Goal: Information Seeking & Learning: Find specific fact

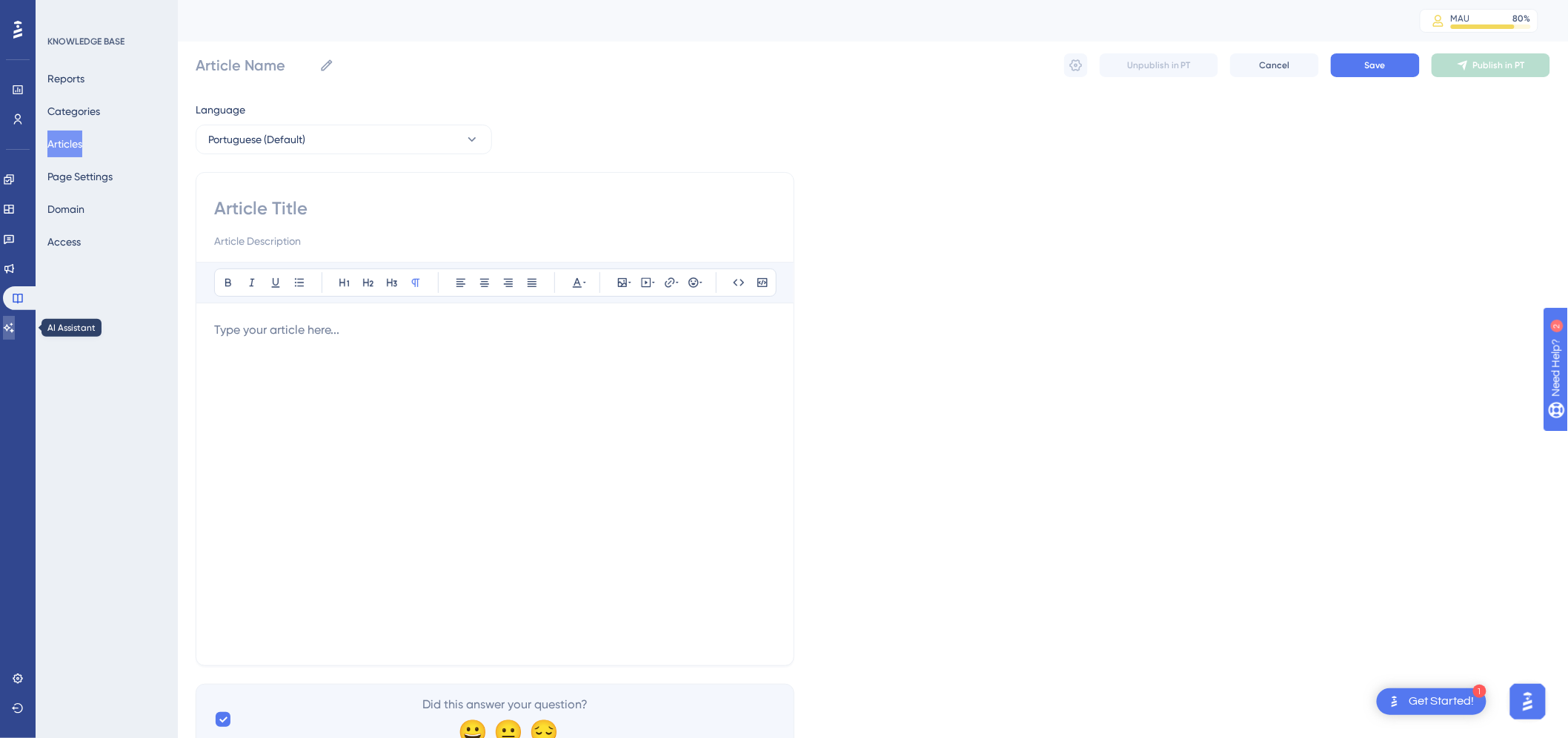
click at [14, 333] on link at bounding box center [9, 328] width 12 height 24
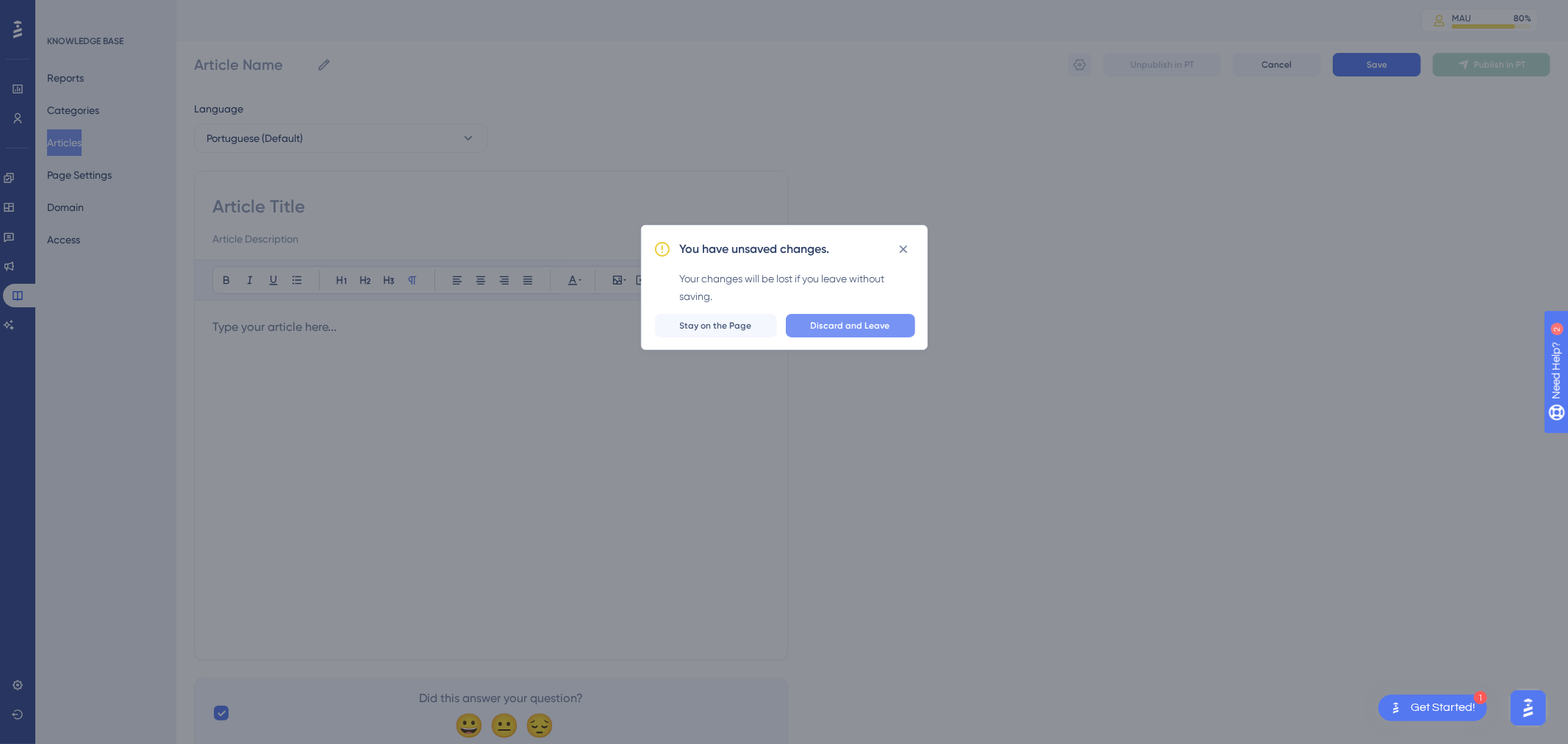
click at [838, 316] on button "Discard and Leave" at bounding box center [851, 325] width 130 height 24
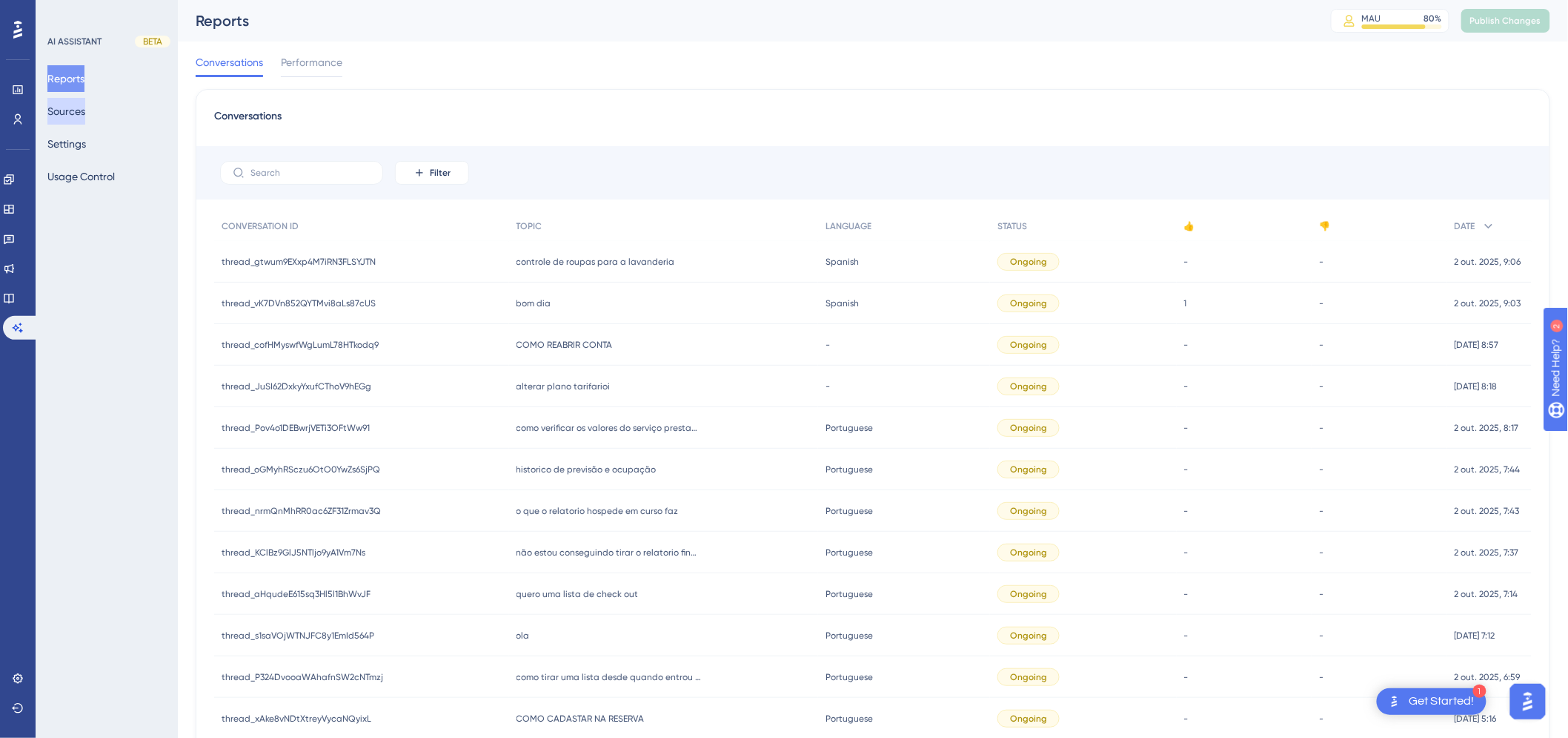
click at [79, 109] on button "Sources" at bounding box center [65, 111] width 37 height 27
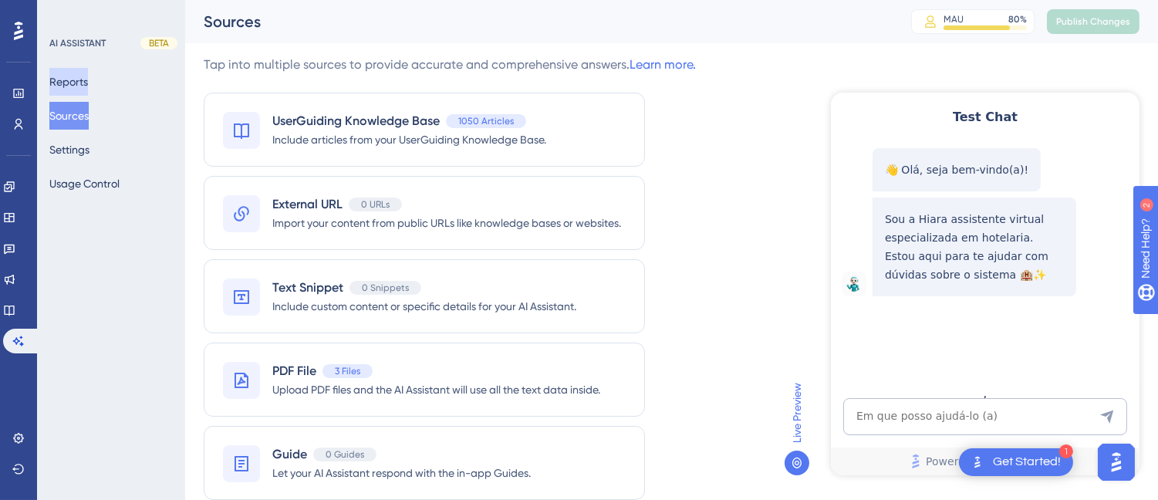
click at [58, 78] on button "Reports" at bounding box center [68, 82] width 39 height 28
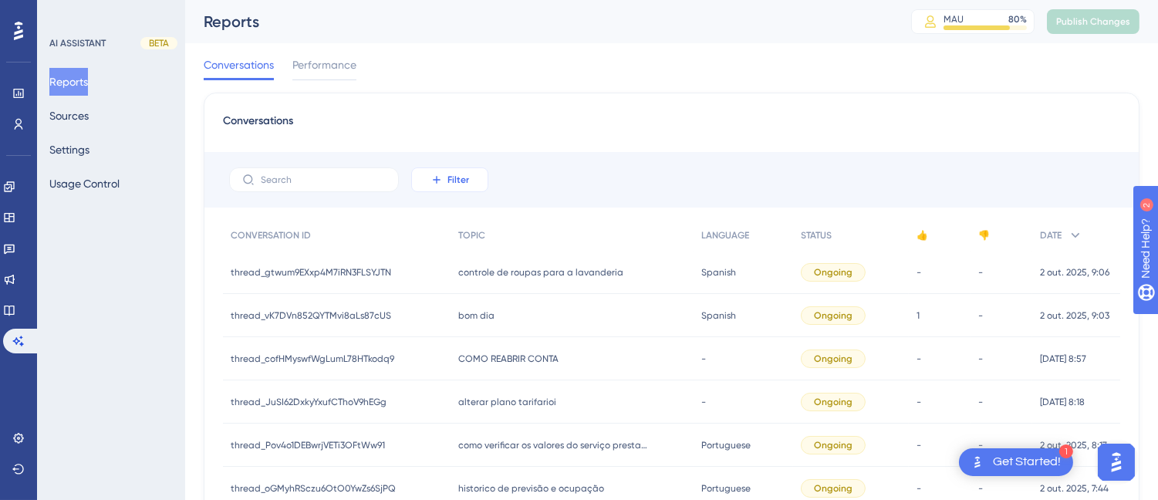
click at [484, 173] on button "Filter" at bounding box center [449, 179] width 77 height 25
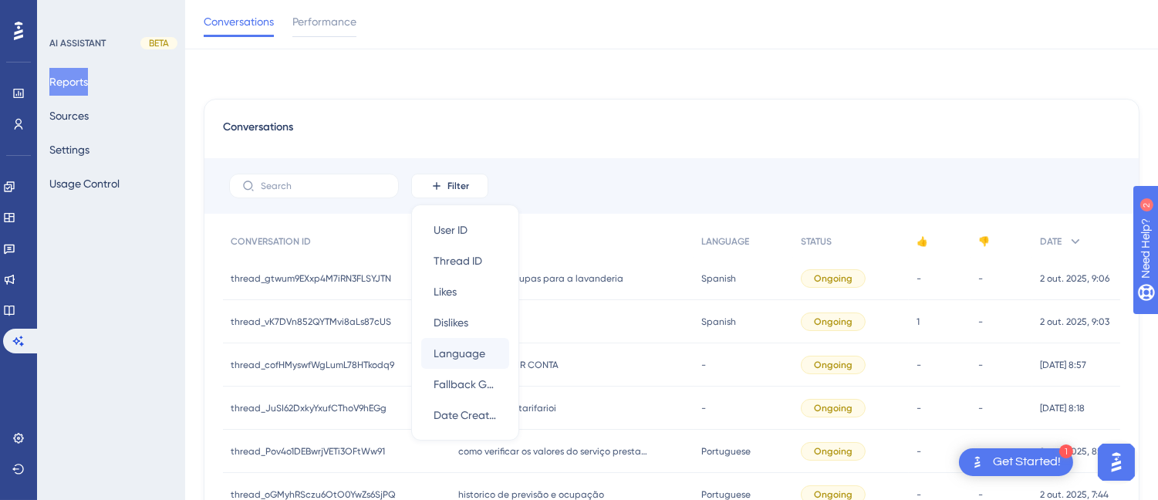
scroll to position [66, 0]
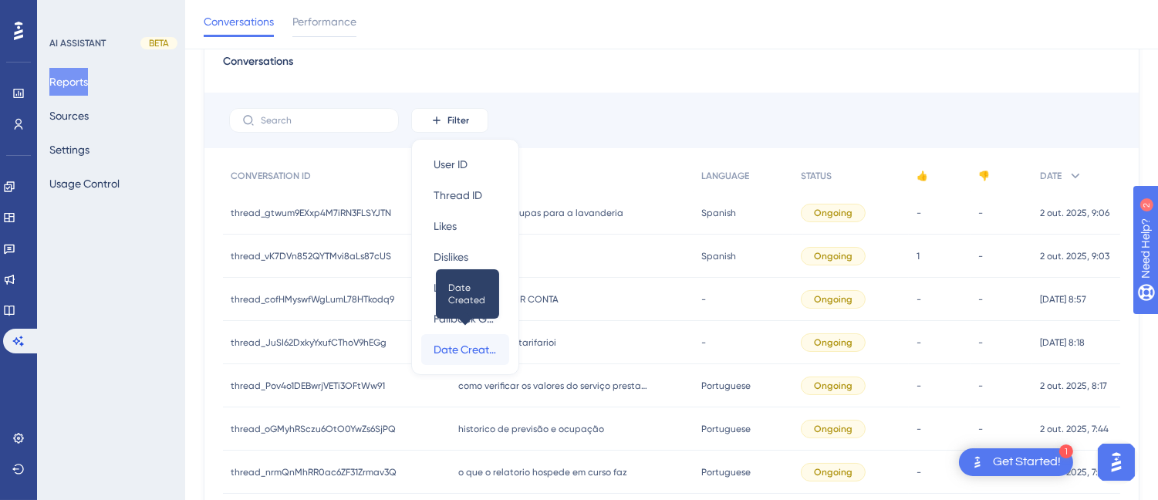
click at [468, 343] on span "Date Created" at bounding box center [465, 349] width 63 height 19
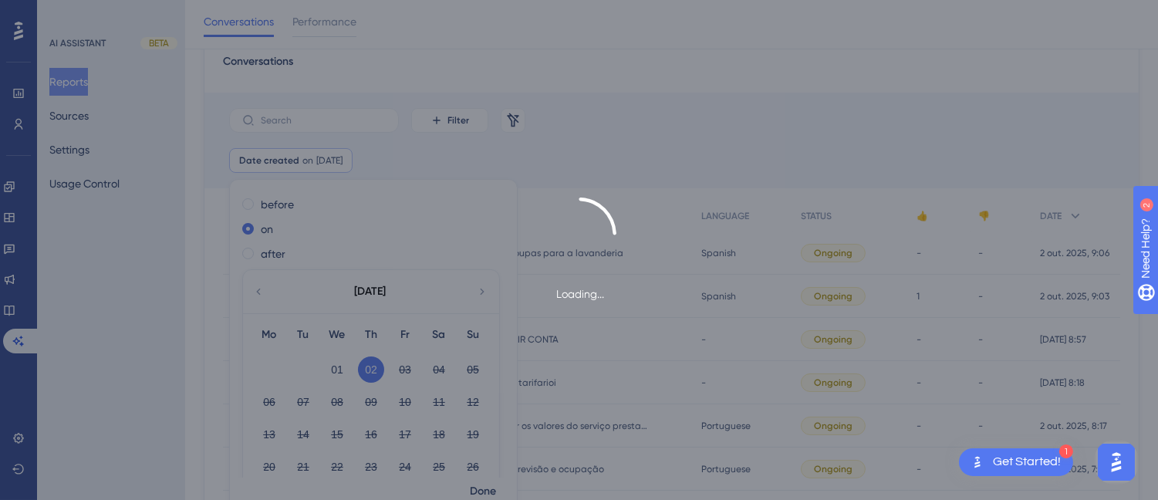
click at [336, 360] on div "Loading..." at bounding box center [579, 250] width 1158 height 500
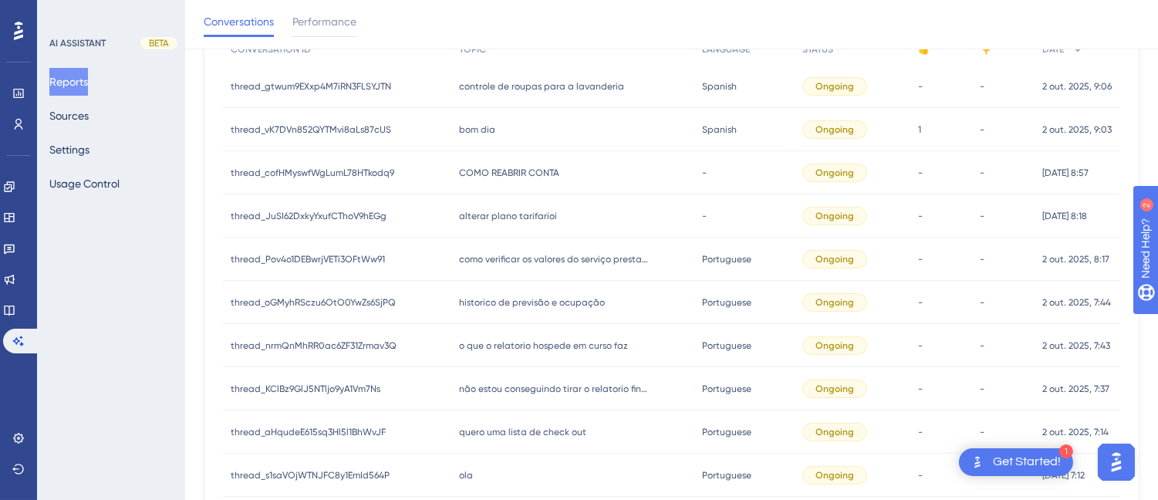
scroll to position [0, 0]
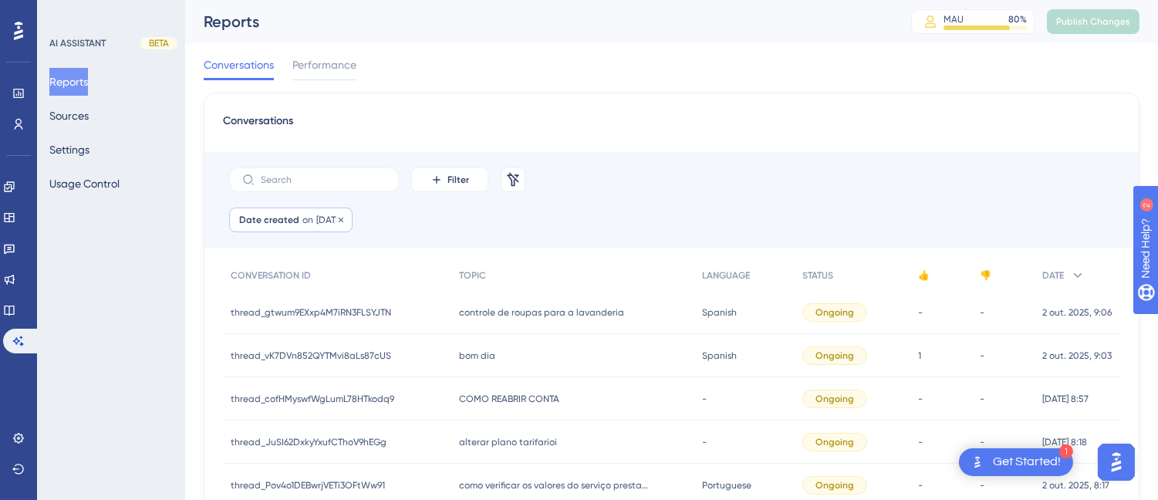
click at [303, 221] on span "on" at bounding box center [307, 220] width 11 height 12
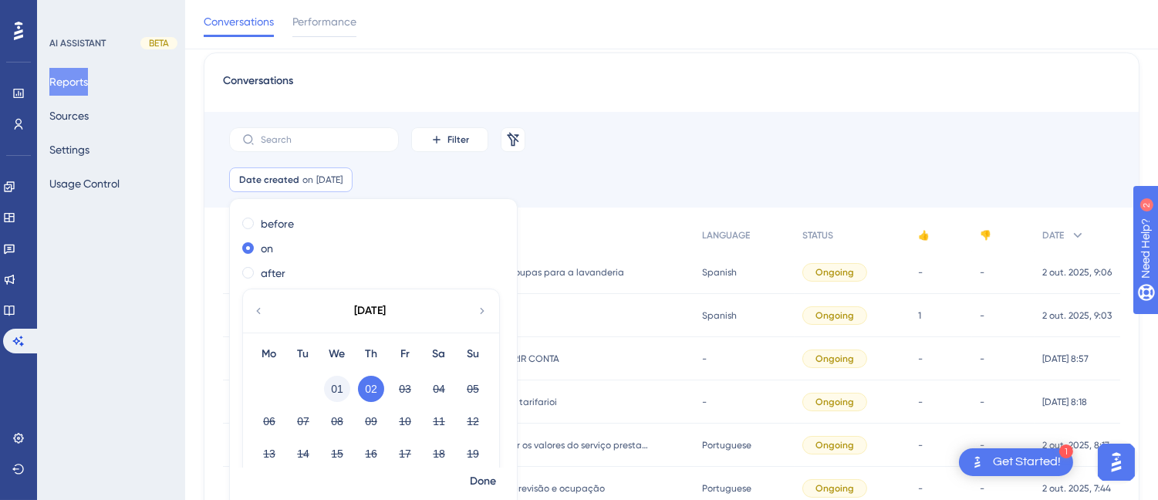
click at [339, 389] on button "01" at bounding box center [337, 389] width 26 height 26
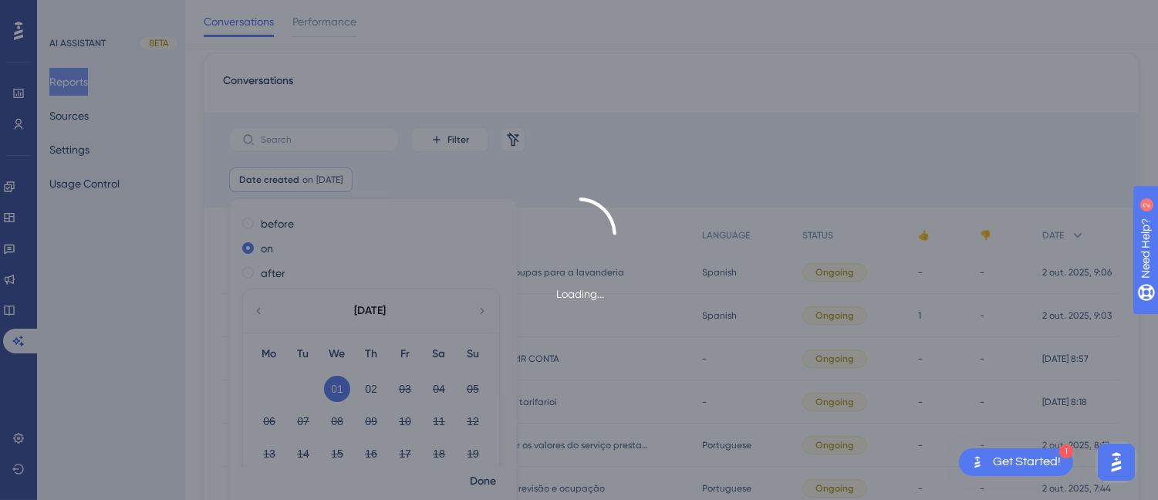
scroll to position [52, 0]
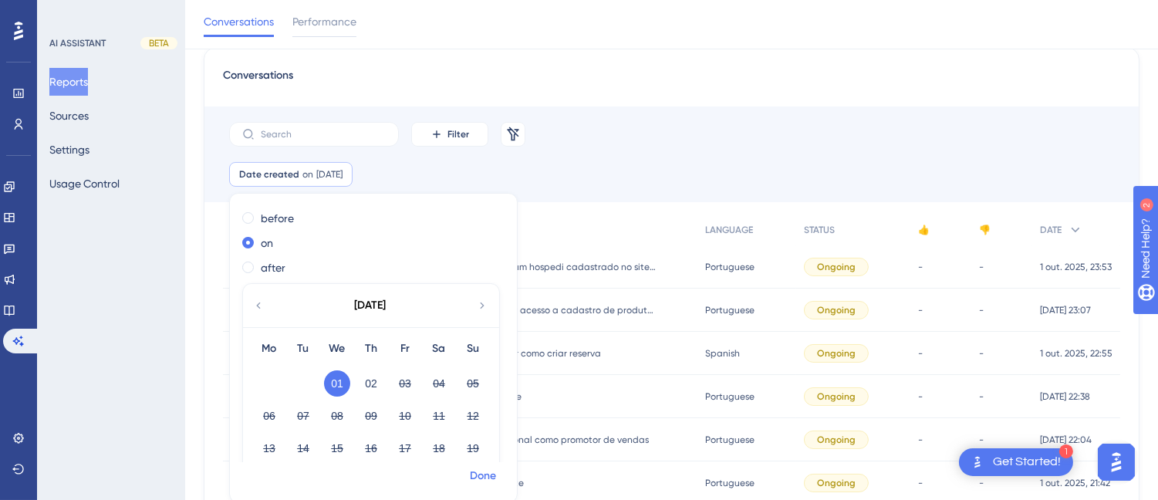
click at [488, 476] on span "Done" at bounding box center [483, 476] width 26 height 19
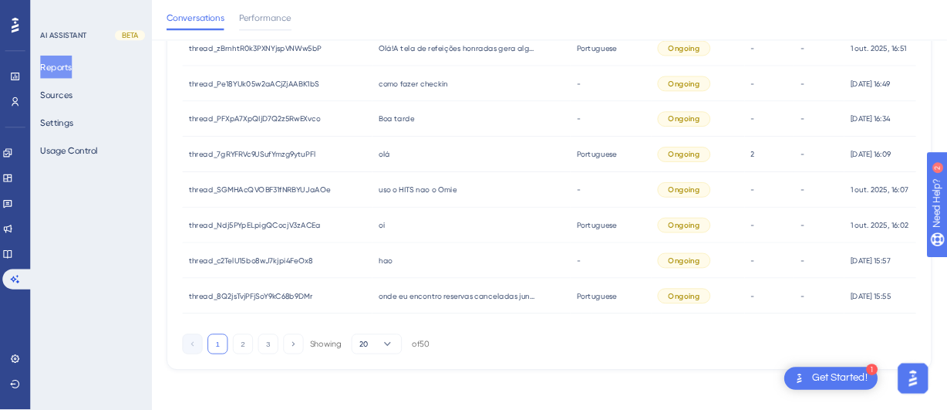
scroll to position [93, 0]
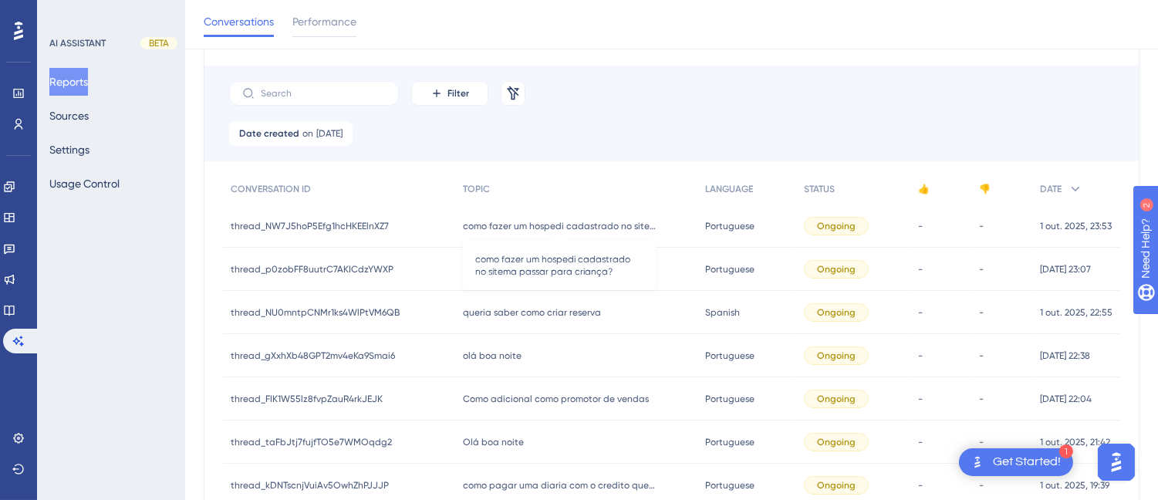
click at [489, 225] on span "como fazer um hospedi cadastrado no sitema passar para criança?" at bounding box center [559, 226] width 193 height 12
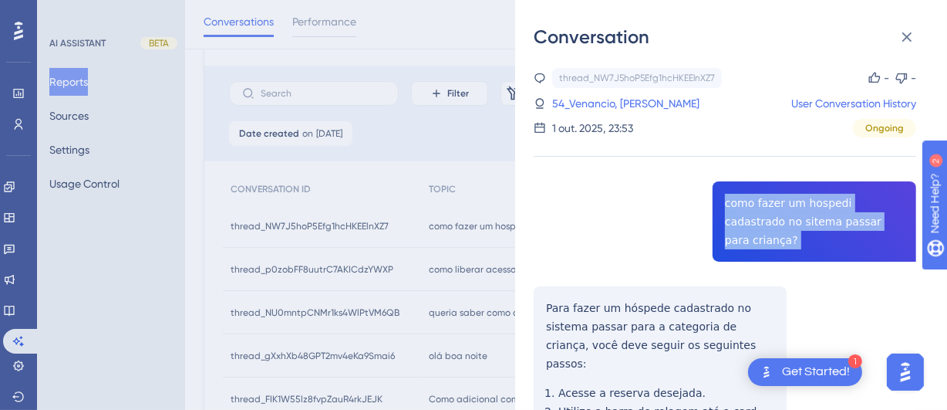
copy span "como fazer um hospedi cadastrado no sitema passar para criança?"
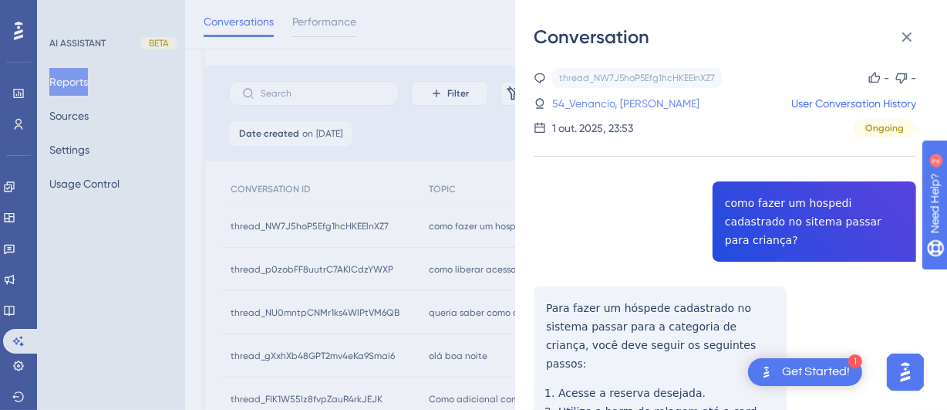
click at [603, 96] on link "54_Venancio, [PERSON_NAME]" at bounding box center [625, 103] width 147 height 19
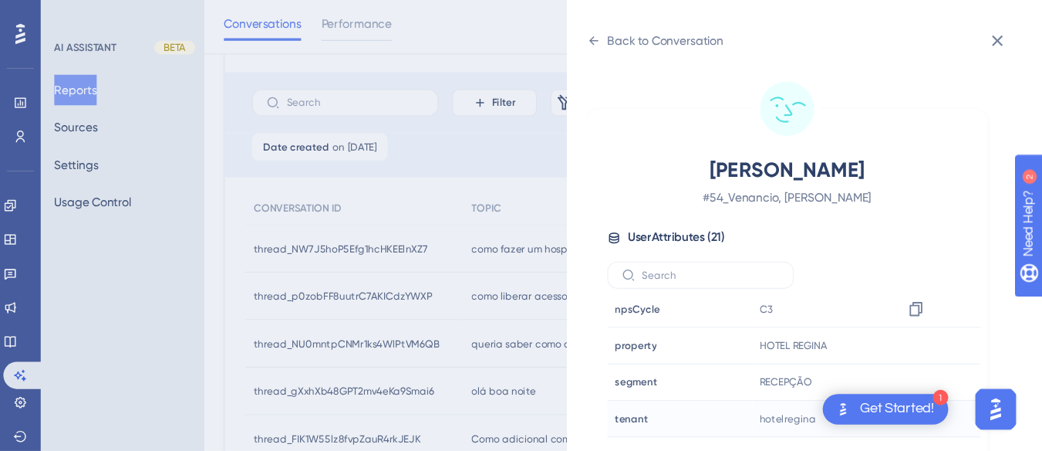
scroll to position [69, 0]
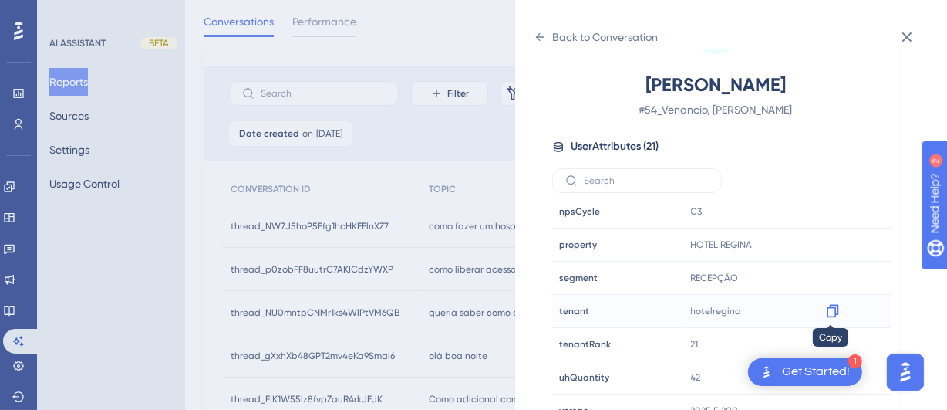
click at [833, 308] on icon at bounding box center [833, 311] width 12 height 13
click at [537, 33] on icon at bounding box center [540, 37] width 12 height 12
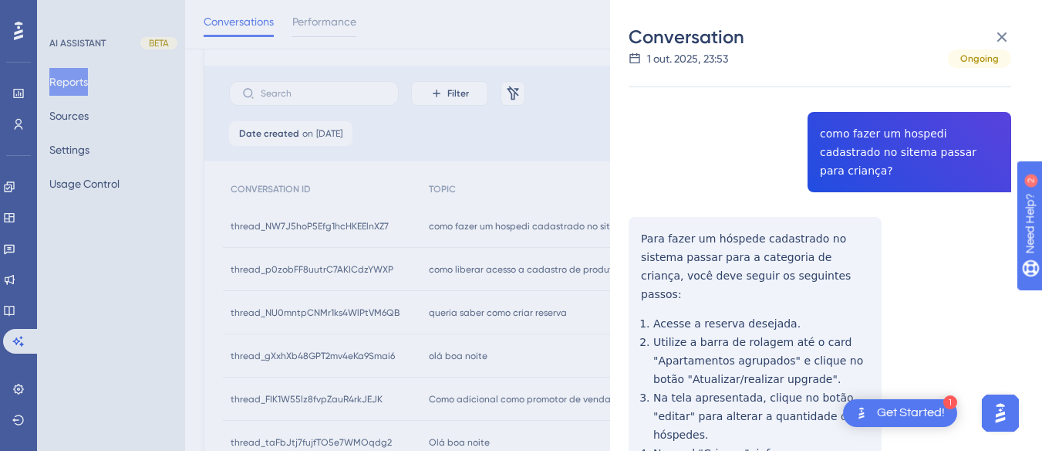
scroll to position [70, 0]
drag, startPoint x: 952, startPoint y: 8, endPoint x: 630, endPoint y: 233, distance: 392.7
click at [630, 233] on div "thread_NW7J5hoP5Efg1hcHKEElnXZ7 Copy - - 54_Venancio, [PERSON_NAME] User Conver…" at bounding box center [820, 373] width 383 height 751
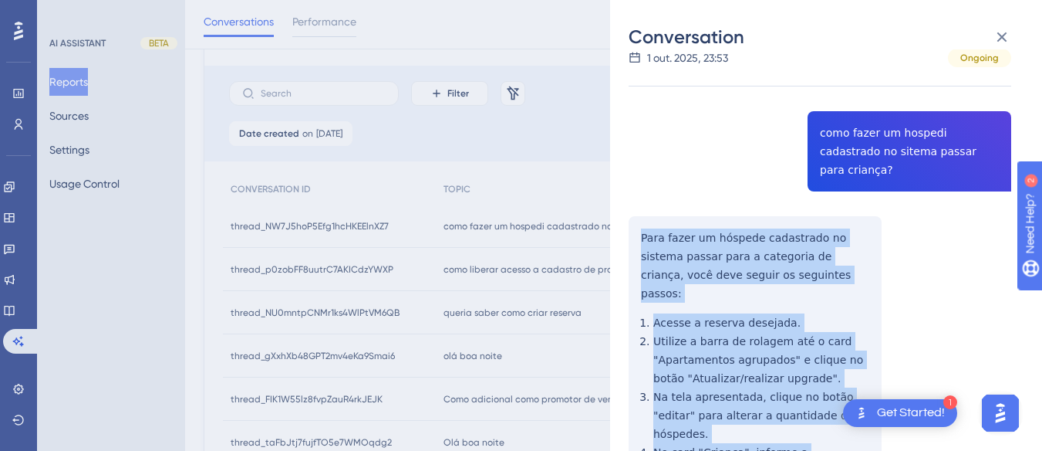
scroll to position [282, 0]
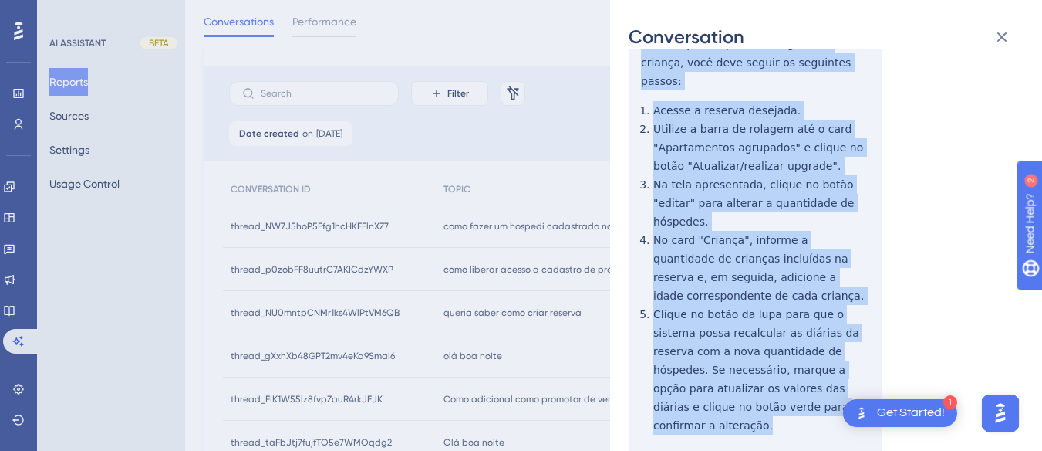
drag, startPoint x: 633, startPoint y: 209, endPoint x: 715, endPoint y: 231, distance: 84.6
click at [774, 348] on div "thread_NW7J5hoP5Efg1hcHKEElnXZ7 Copy - - 54_Venancio, [PERSON_NAME] User Conver…" at bounding box center [820, 161] width 383 height 751
copy div "Para fazer um hóspede cadastrado no sistema passar para a categoria de criança,…"
